Goal: Navigation & Orientation: Find specific page/section

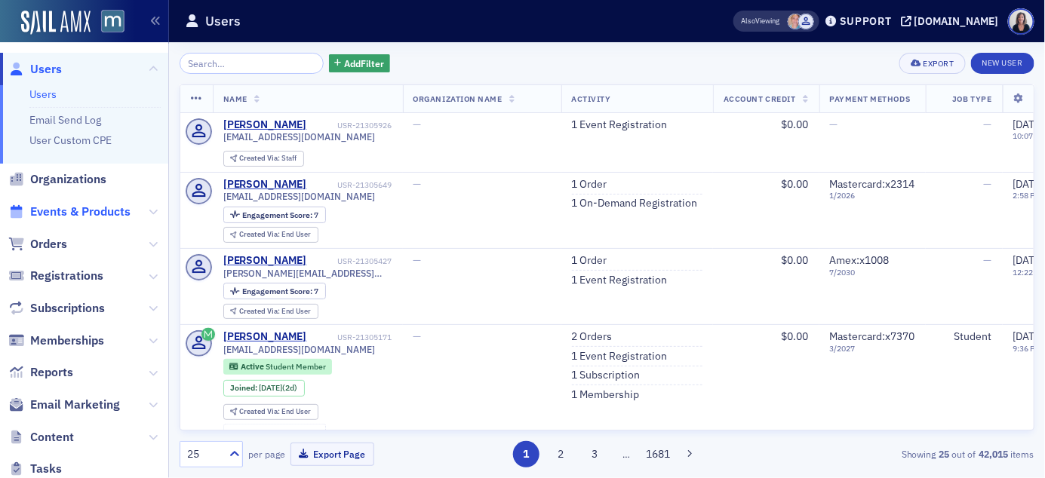
click at [91, 207] on span "Events & Products" at bounding box center [80, 212] width 100 height 17
